Goal: Task Accomplishment & Management: Complete application form

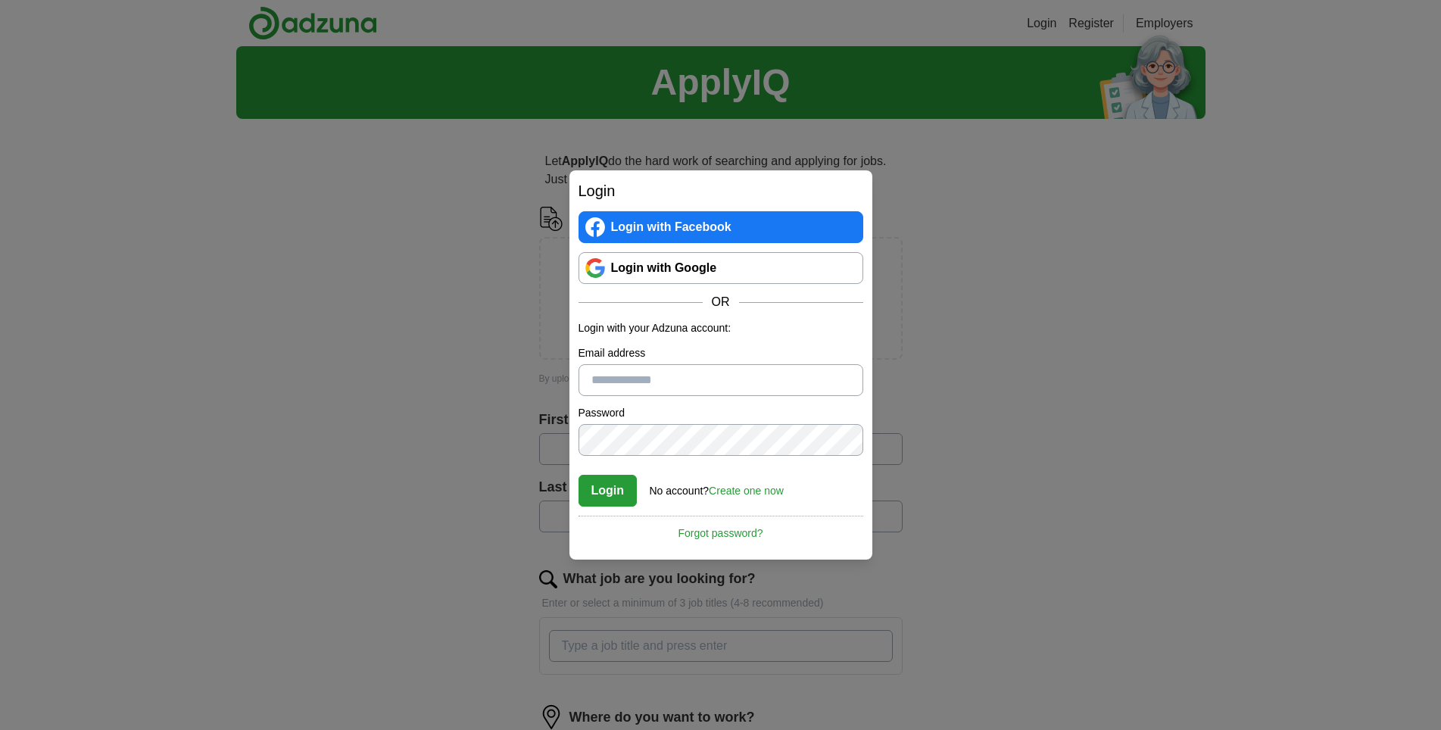
click at [959, 279] on div "Login Login with Facebook Login with Google OR Login with your Adzuna account: …" at bounding box center [720, 365] width 1441 height 730
click at [983, 75] on div "Login Login with Facebook Login with Google OR Login with your Adzuna account: …" at bounding box center [720, 365] width 1441 height 730
click at [825, 134] on div "Login Login with Facebook Login with Google OR Login with your Adzuna account: …" at bounding box center [720, 365] width 1441 height 730
drag, startPoint x: 466, startPoint y: 284, endPoint x: 441, endPoint y: 277, distance: 25.2
click at [452, 279] on div "Login Login with Facebook Login with Google OR Login with your Adzuna account: …" at bounding box center [720, 365] width 1441 height 730
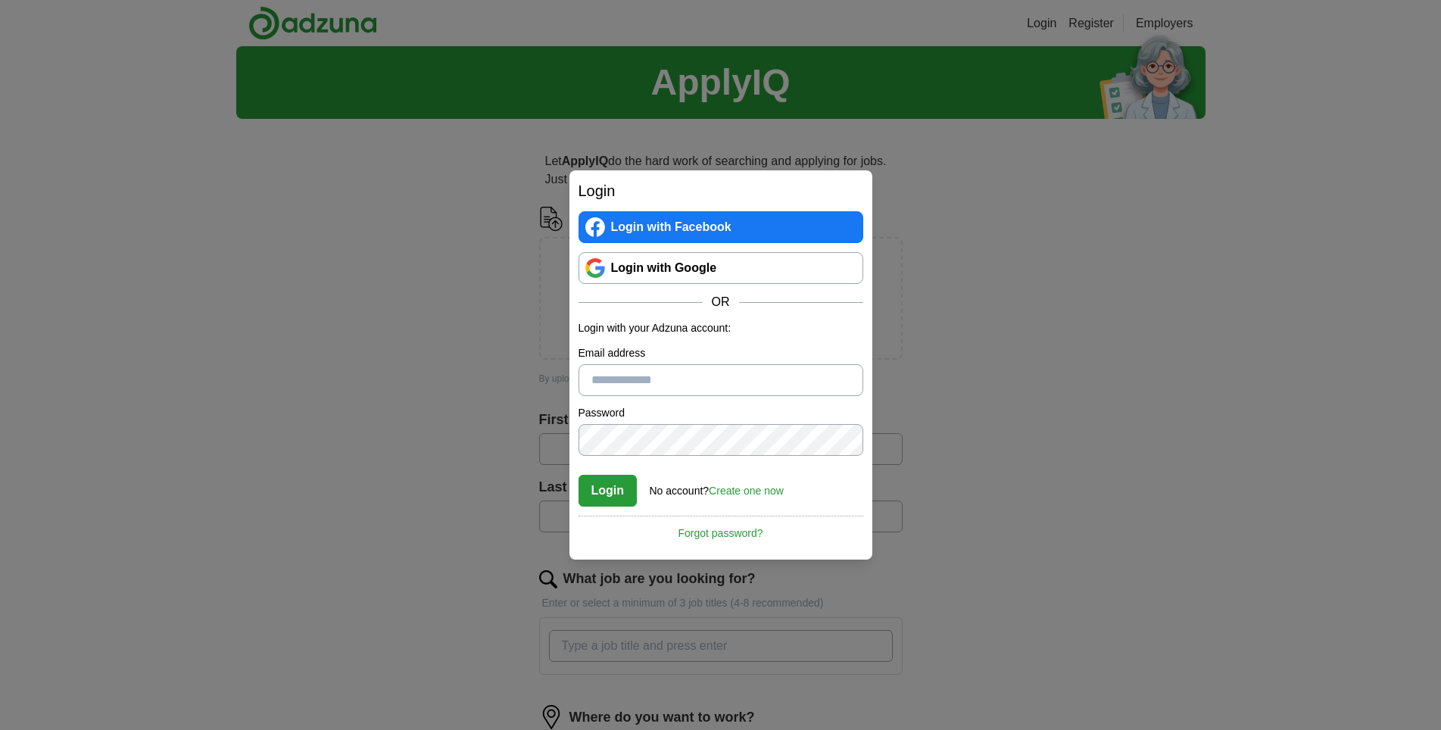
click at [947, 472] on div "Login Login with Facebook Login with Google OR Login with your Adzuna account: …" at bounding box center [720, 365] width 1441 height 730
